Goal: Register for event/course

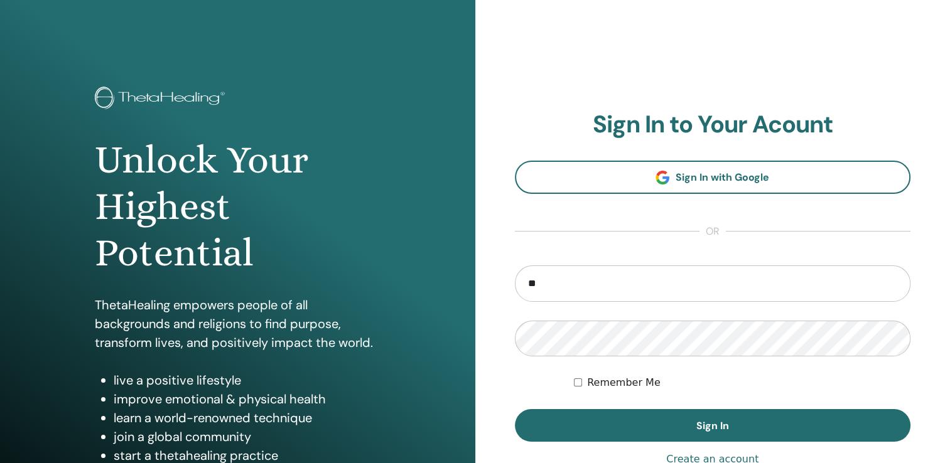
type input "**********"
click at [515, 409] on button "Sign In" at bounding box center [713, 425] width 396 height 33
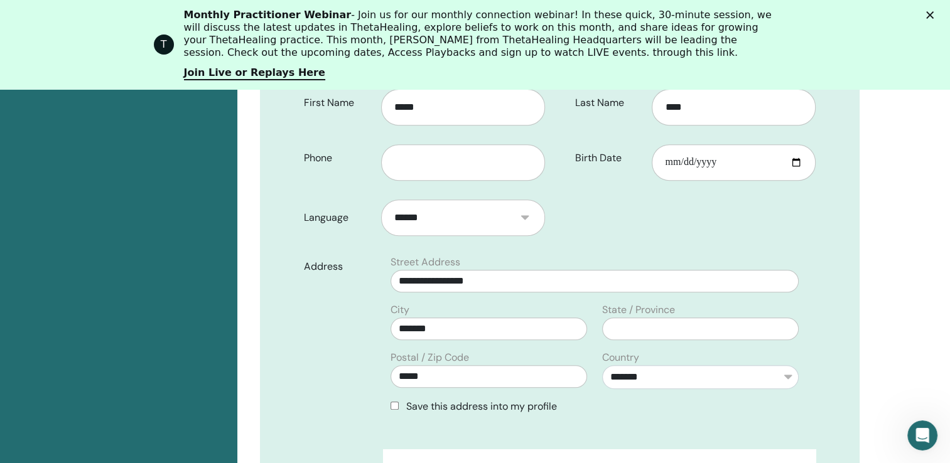
scroll to position [281, 0]
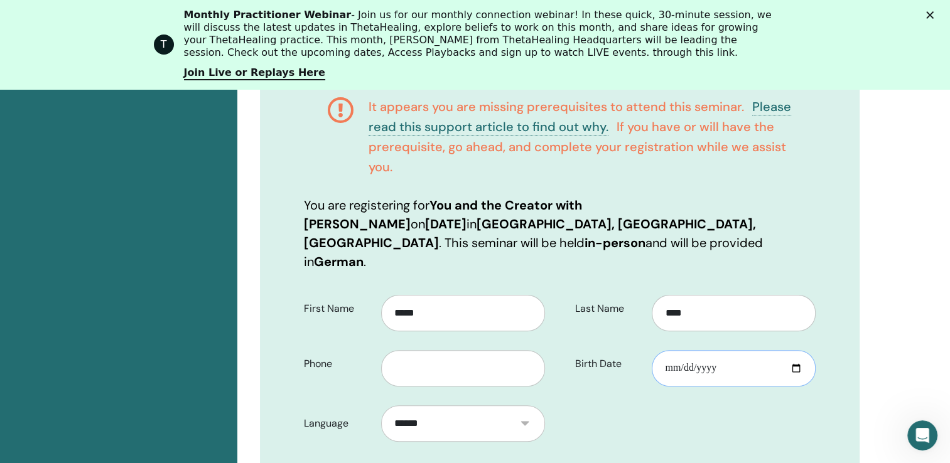
click at [703, 353] on input "Birth Date" at bounding box center [734, 368] width 164 height 36
drag, startPoint x: 708, startPoint y: 351, endPoint x: 659, endPoint y: 348, distance: 48.5
click at [657, 350] on input "Birth Date" at bounding box center [734, 368] width 164 height 36
click at [666, 352] on input "Birth Date" at bounding box center [734, 368] width 164 height 36
type input "**********"
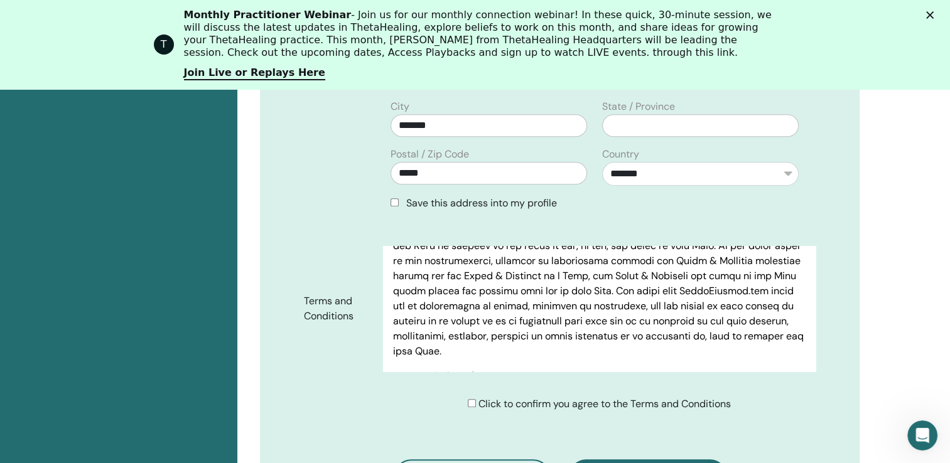
scroll to position [846, 0]
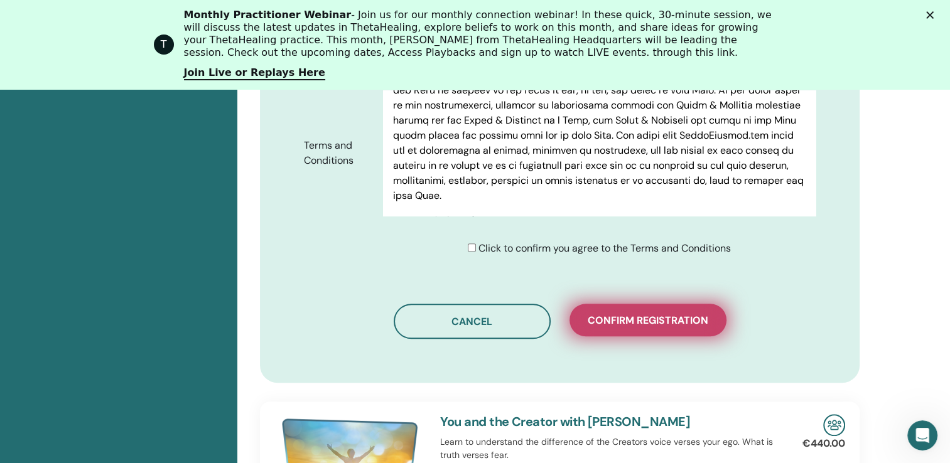
click at [625, 314] on span "Confirm registration" at bounding box center [648, 320] width 121 height 13
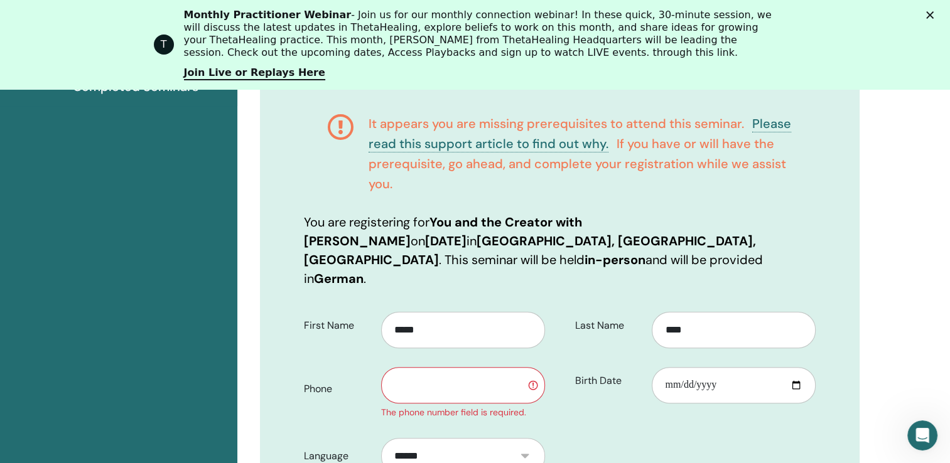
scroll to position [281, 0]
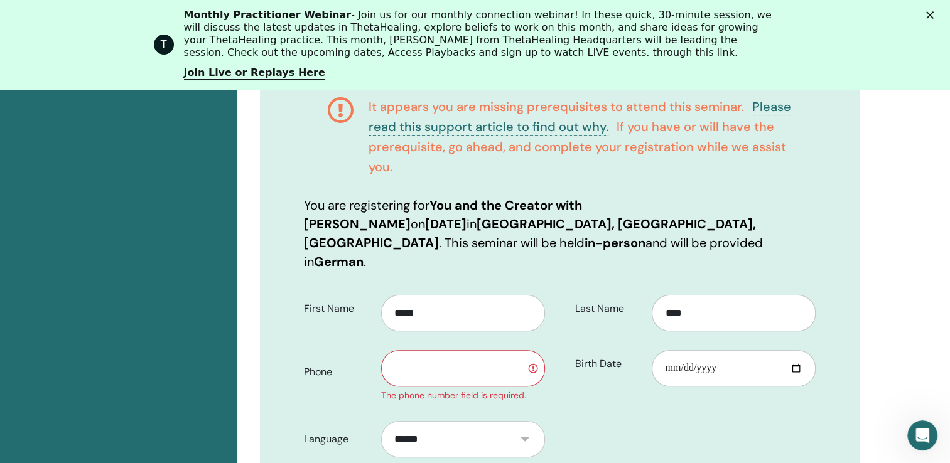
click at [440, 360] on input "text" at bounding box center [463, 368] width 164 height 36
type input "**********"
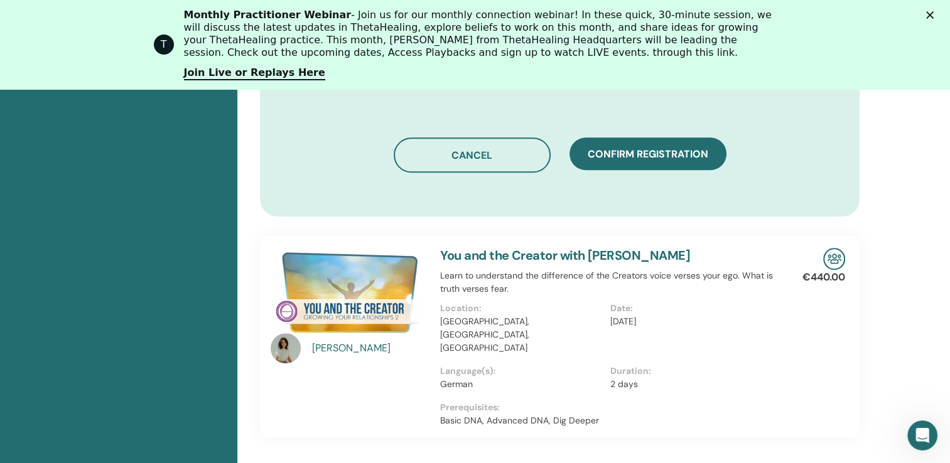
scroll to position [972, 0]
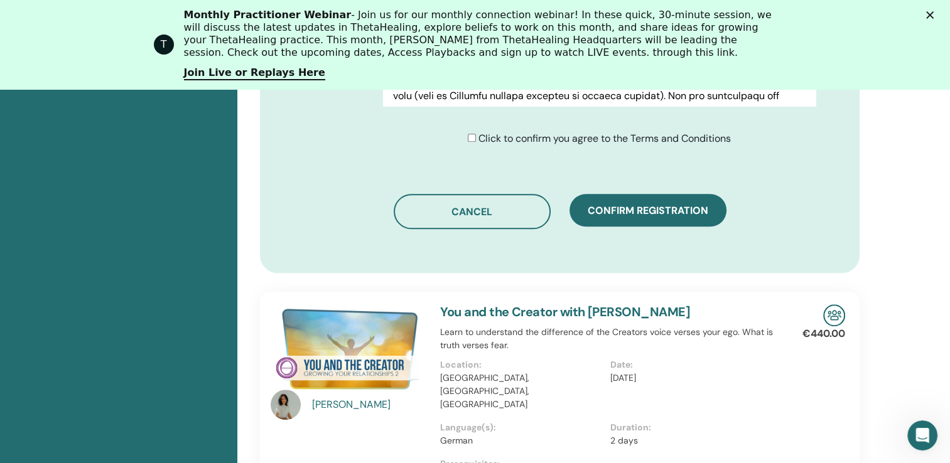
click at [612, 204] on span "Confirm registration" at bounding box center [648, 210] width 121 height 13
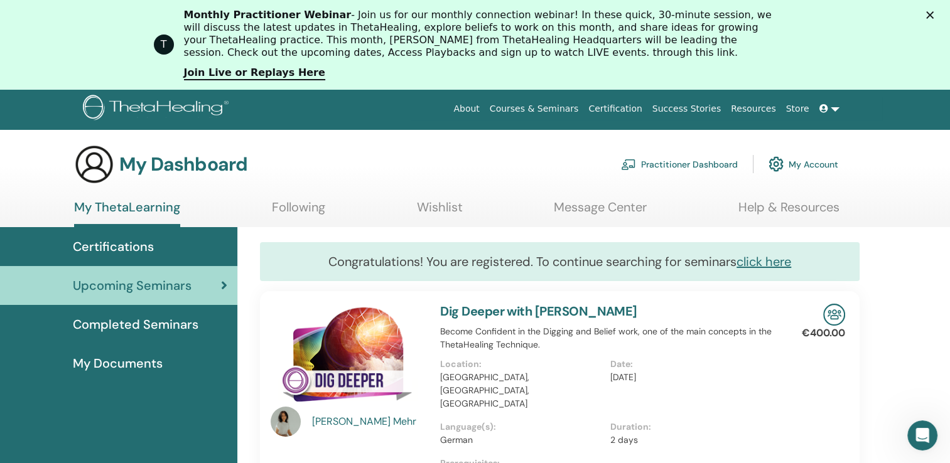
click at [835, 112] on link at bounding box center [829, 108] width 30 height 23
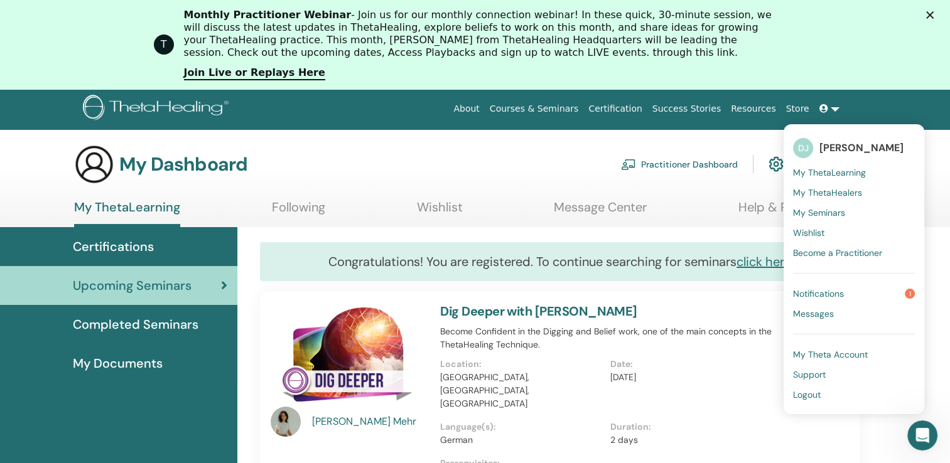
click at [817, 389] on span "Logout" at bounding box center [807, 394] width 28 height 11
